Goal: Information Seeking & Learning: Check status

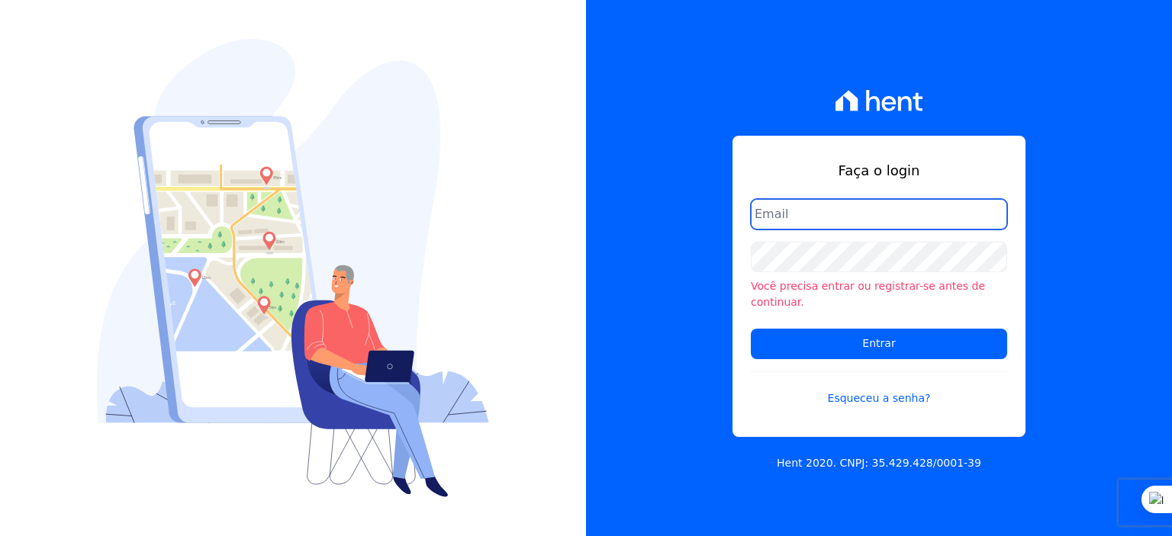
type input "[PERSON_NAME][EMAIL_ADDRESS][PERSON_NAME][DOMAIN_NAME]"
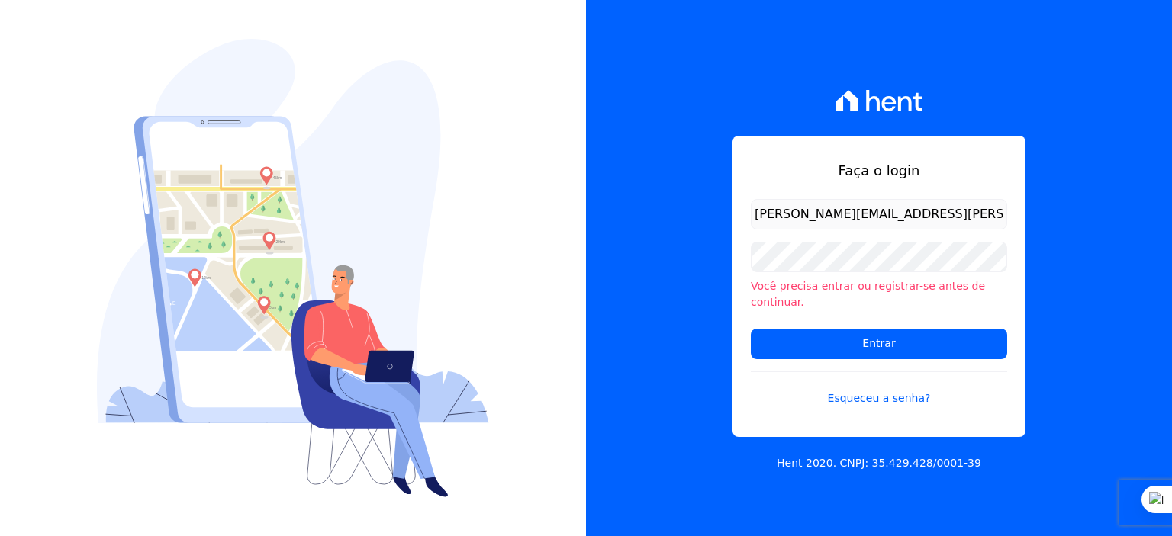
click at [924, 225] on input "[PERSON_NAME][EMAIL_ADDRESS][DOMAIN_NAME]" at bounding box center [879, 214] width 256 height 31
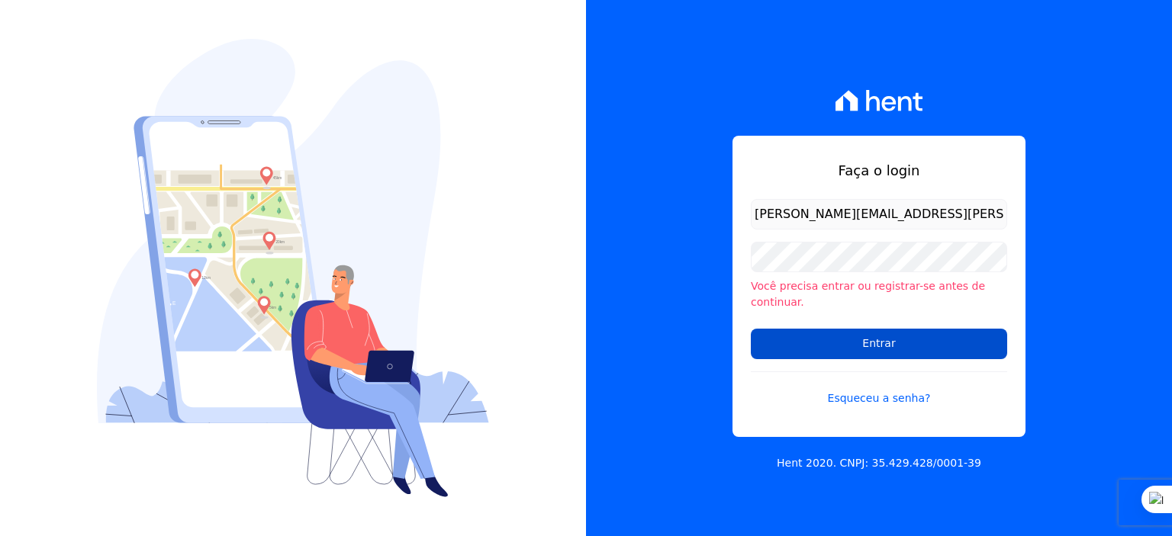
click at [870, 330] on input "Entrar" at bounding box center [879, 344] width 256 height 31
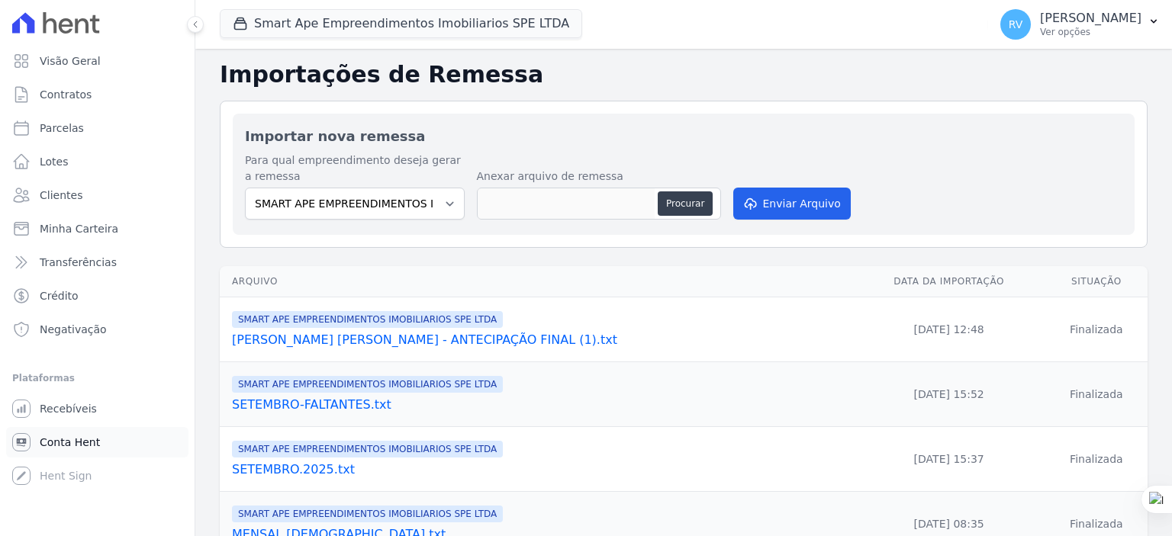
click at [98, 442] on link "Conta Hent" at bounding box center [97, 442] width 182 height 31
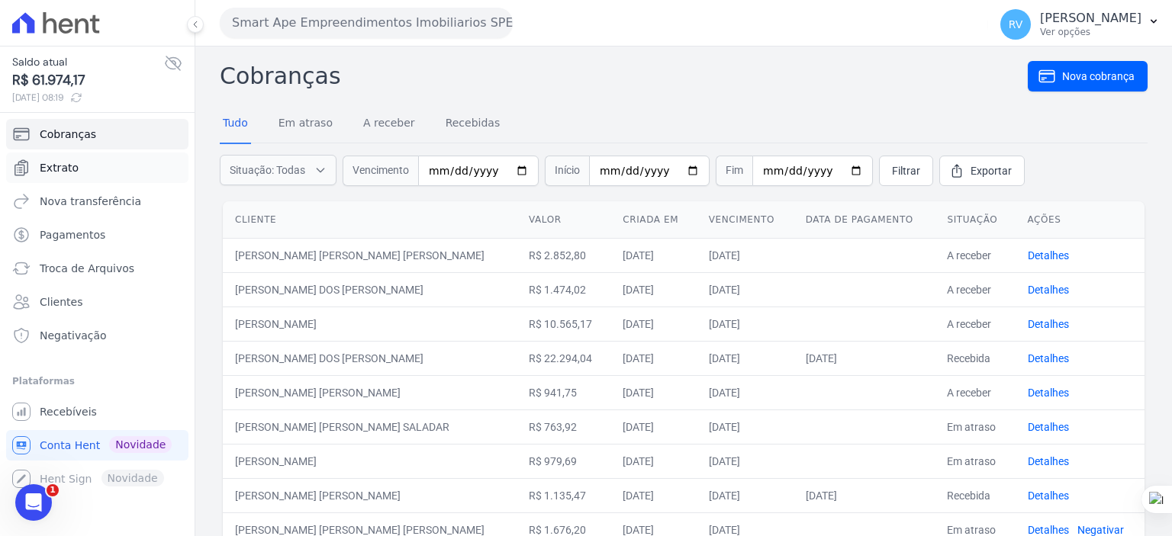
click at [92, 169] on link "Extrato" at bounding box center [97, 168] width 182 height 31
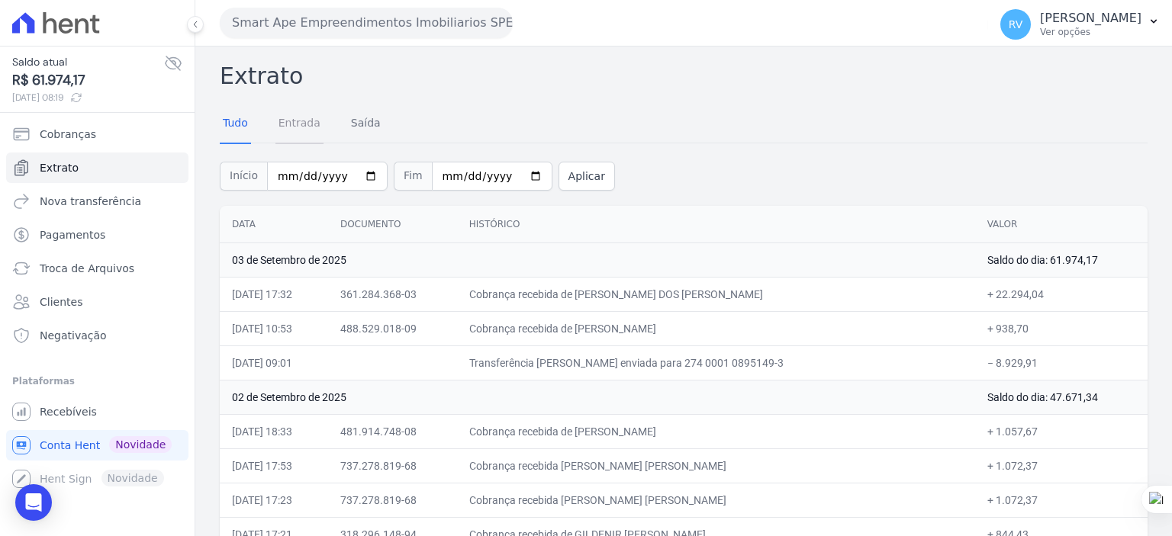
click at [290, 124] on link "Entrada" at bounding box center [299, 125] width 48 height 40
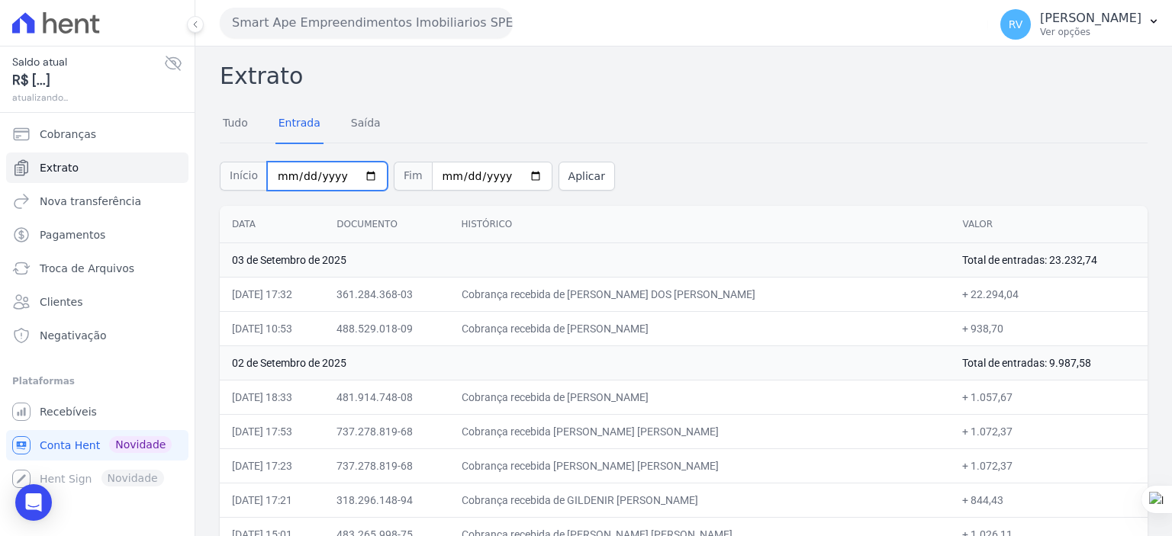
click at [362, 175] on input "2025-09-01" at bounding box center [327, 176] width 121 height 29
type input "[DATE]"
click at [516, 175] on input "2025-09-04" at bounding box center [492, 176] width 121 height 29
type input "[DATE]"
click at [558, 170] on button "Aplicar" at bounding box center [586, 176] width 56 height 29
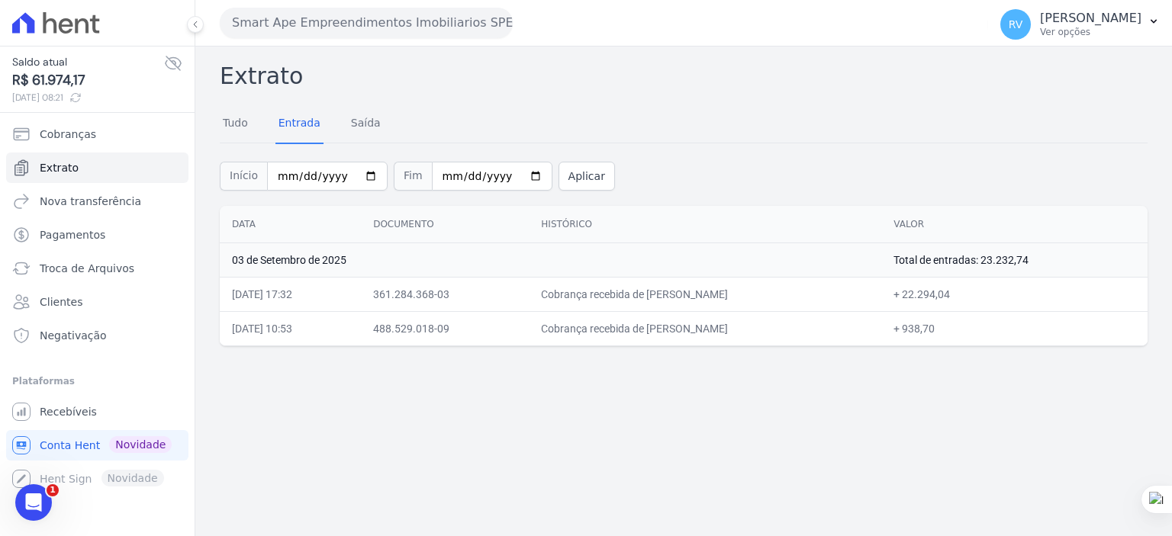
click at [620, 458] on div "Extrato Tudo Entrada [GEOGRAPHIC_DATA] Início [DATE] Fim [DATE] Aplicar Data Do…" at bounding box center [683, 292] width 976 height 490
drag, startPoint x: 638, startPoint y: 294, endPoint x: 776, endPoint y: 302, distance: 138.3
click at [776, 302] on td "Cobrança recebida de [PERSON_NAME]" at bounding box center [705, 294] width 352 height 34
copy td "[PERSON_NAME]"
drag, startPoint x: 943, startPoint y: 295, endPoint x: 986, endPoint y: 293, distance: 42.8
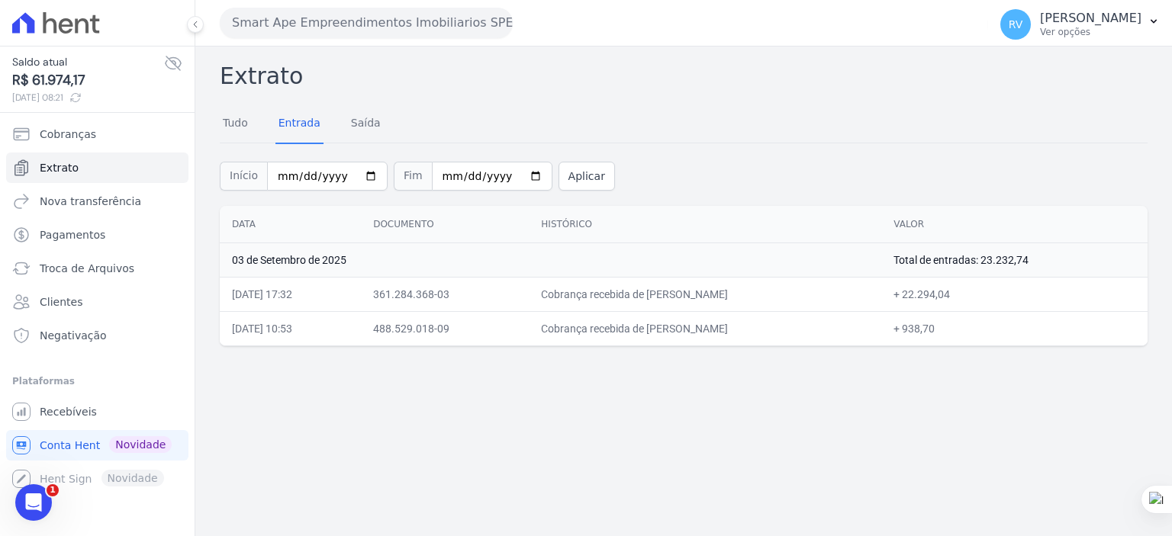
click at [989, 294] on td "+ 22.294,04" at bounding box center [1014, 294] width 266 height 34
copy td "22.294,04"
click at [974, 292] on td "+ 22.294,04" at bounding box center [1014, 294] width 266 height 34
drag, startPoint x: 941, startPoint y: 297, endPoint x: 986, endPoint y: 298, distance: 45.0
click at [986, 298] on td "+ 22.294,04" at bounding box center [1014, 294] width 266 height 34
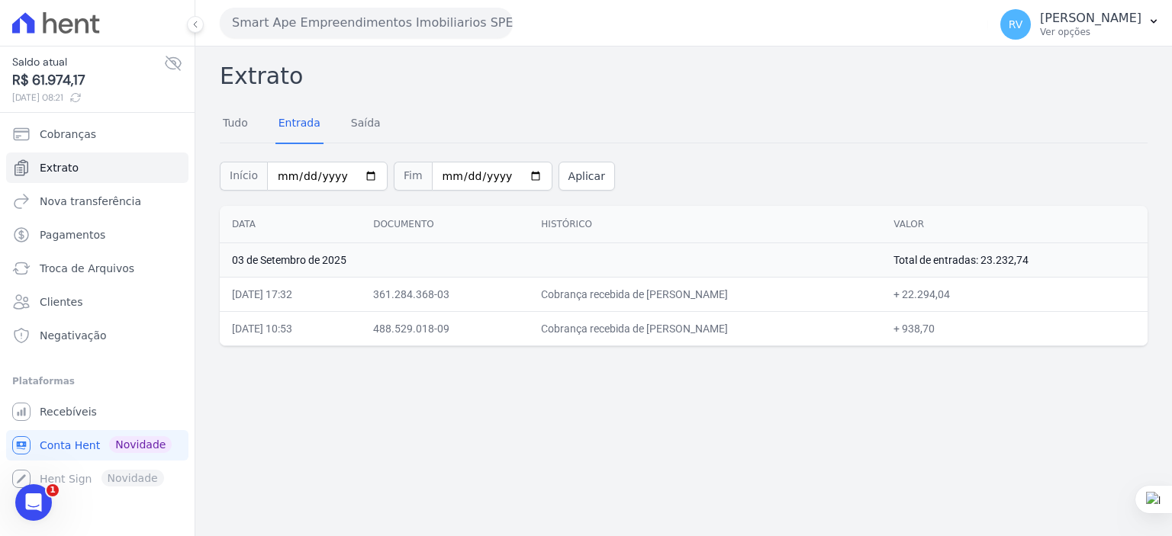
drag, startPoint x: 991, startPoint y: 298, endPoint x: 941, endPoint y: 302, distance: 50.5
click at [941, 302] on td "+ 22.294,04" at bounding box center [1014, 294] width 266 height 34
copy td "22.294,04"
drag, startPoint x: 638, startPoint y: 325, endPoint x: 751, endPoint y: 335, distance: 113.3
click at [751, 335] on td "Cobrança recebida de [PERSON_NAME]" at bounding box center [705, 328] width 352 height 34
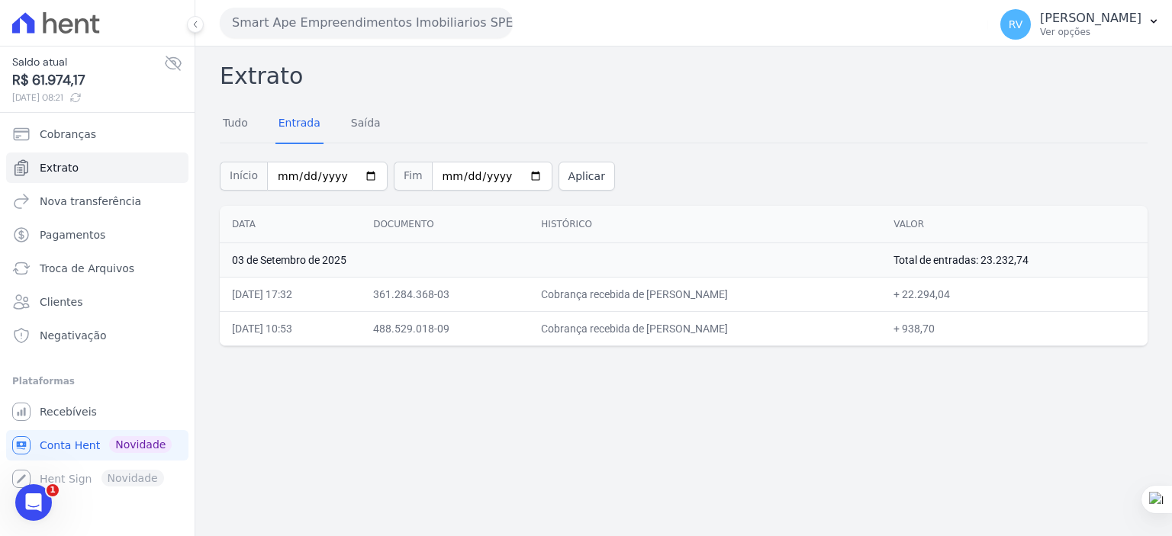
copy td "[PERSON_NAME]"
click at [741, 381] on div "Extrato Tudo Entrada [GEOGRAPHIC_DATA] Início [DATE] Fim [DATE] Aplicar Data Do…" at bounding box center [683, 292] width 976 height 490
drag, startPoint x: 647, startPoint y: 332, endPoint x: 761, endPoint y: 337, distance: 114.5
click at [761, 337] on td "Cobrança recebida de [PERSON_NAME]" at bounding box center [705, 328] width 352 height 34
copy td "[PERSON_NAME]"
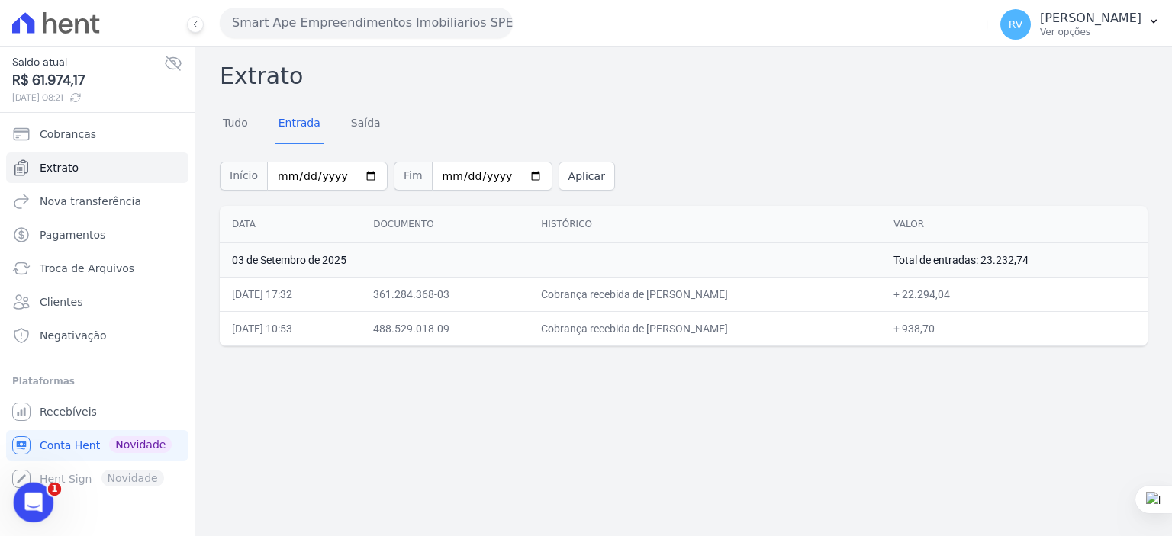
click at [27, 503] on icon "Abertura do Messenger da Intercom" at bounding box center [31, 500] width 11 height 12
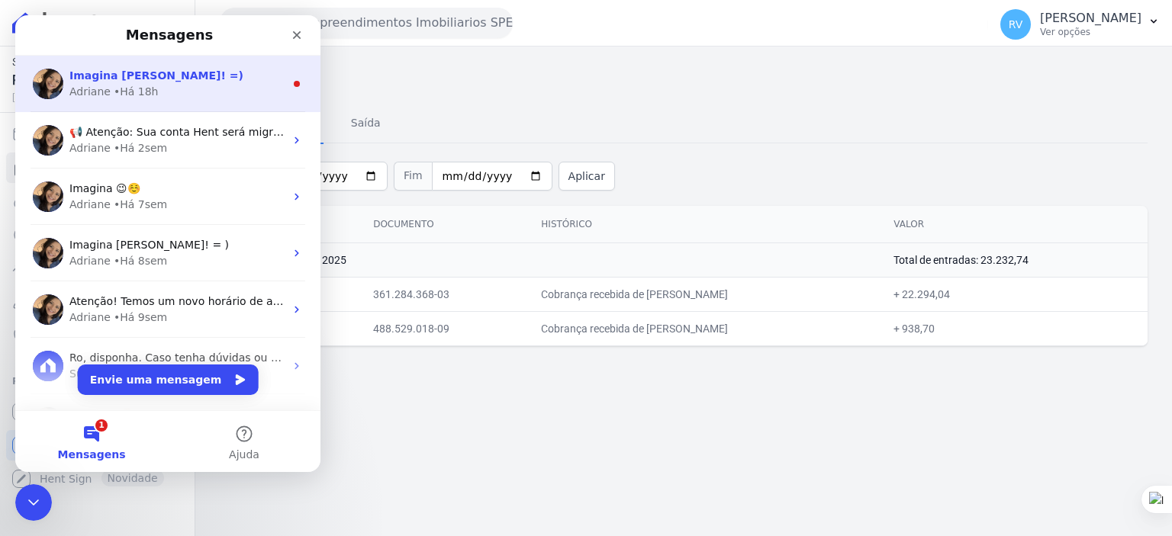
click at [147, 78] on span "Imagina [PERSON_NAME]! =)" at bounding box center [156, 75] width 174 height 12
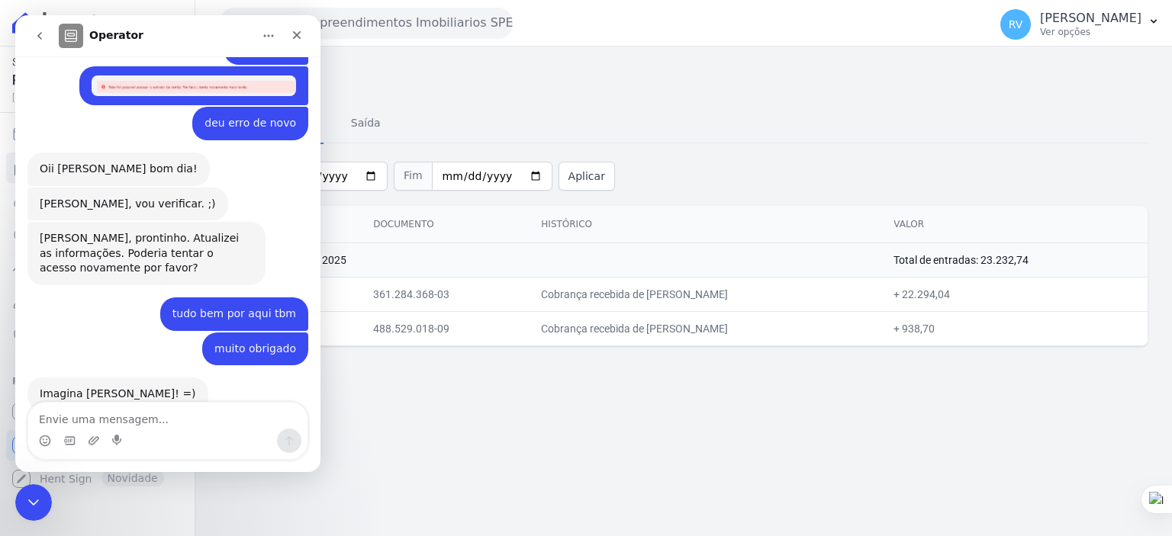
scroll to position [841, 0]
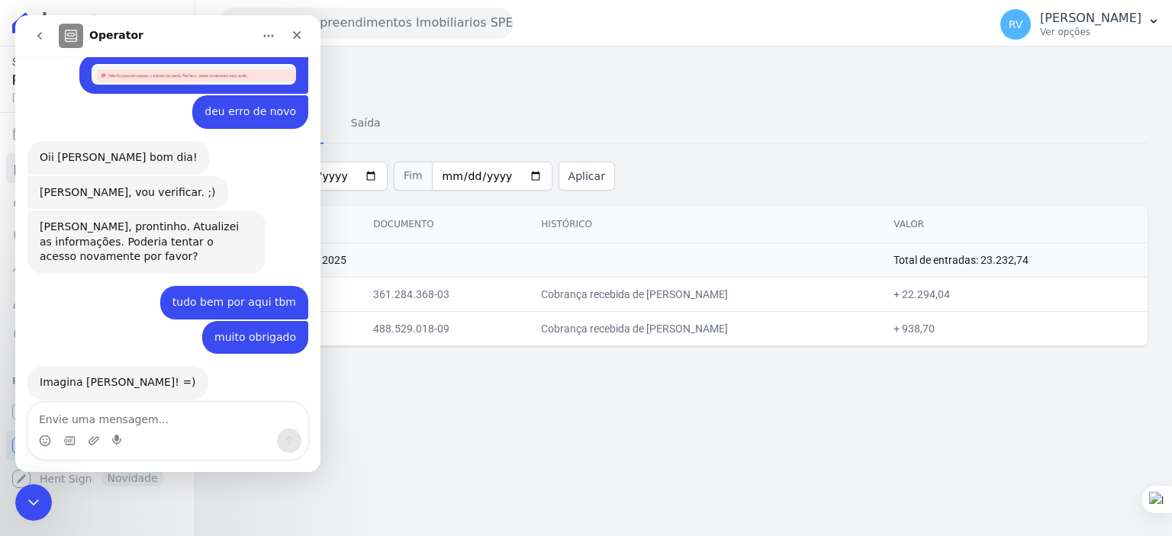
click at [137, 414] on textarea "Envie uma mensagem..." at bounding box center [167, 416] width 279 height 26
click at [297, 38] on icon "Fechar" at bounding box center [297, 35] width 12 height 12
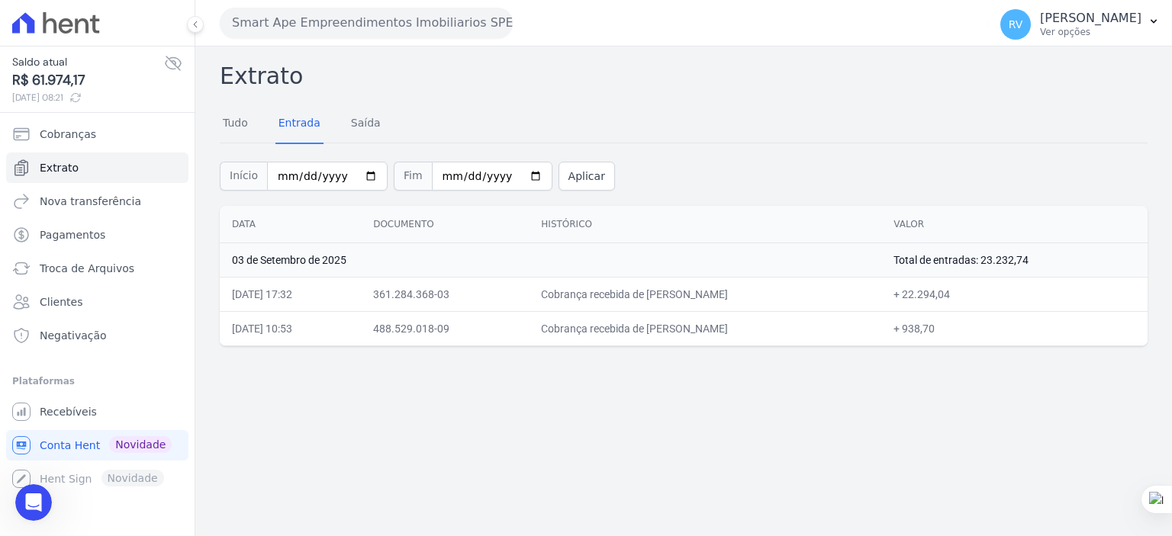
click at [662, 338] on td "Cobrança recebida de [PERSON_NAME]" at bounding box center [705, 328] width 352 height 34
drag, startPoint x: 641, startPoint y: 326, endPoint x: 757, endPoint y: 326, distance: 115.9
click at [757, 326] on td "Cobrança recebida de [PERSON_NAME]" at bounding box center [705, 328] width 352 height 34
copy td "[PERSON_NAME]"
drag, startPoint x: 942, startPoint y: 324, endPoint x: 972, endPoint y: 326, distance: 29.8
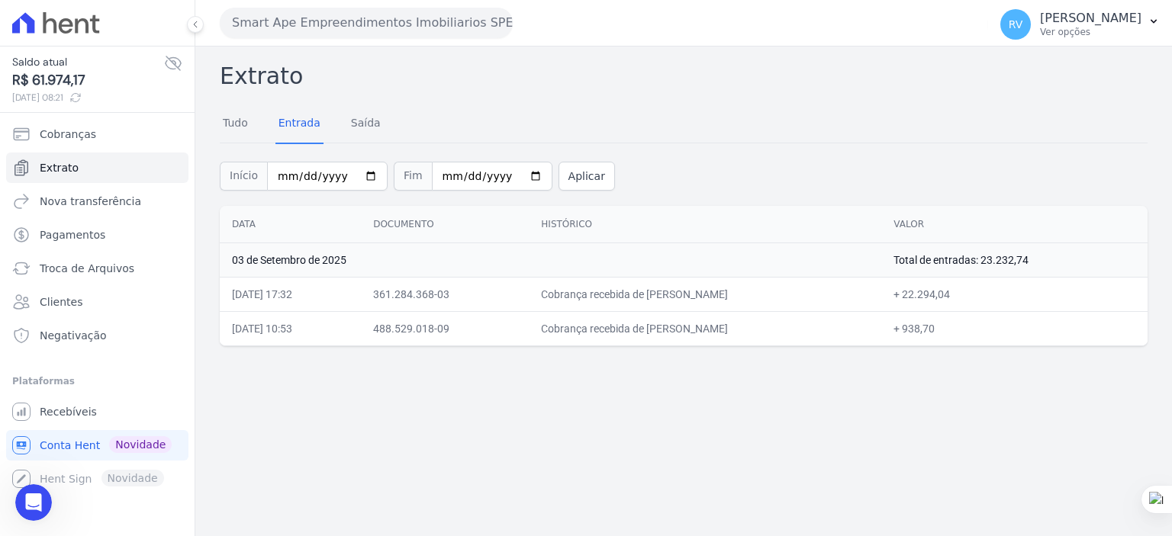
click at [972, 326] on td "+ 938,70" at bounding box center [1014, 328] width 266 height 34
copy td "938,70"
